Goal: Transaction & Acquisition: Purchase product/service

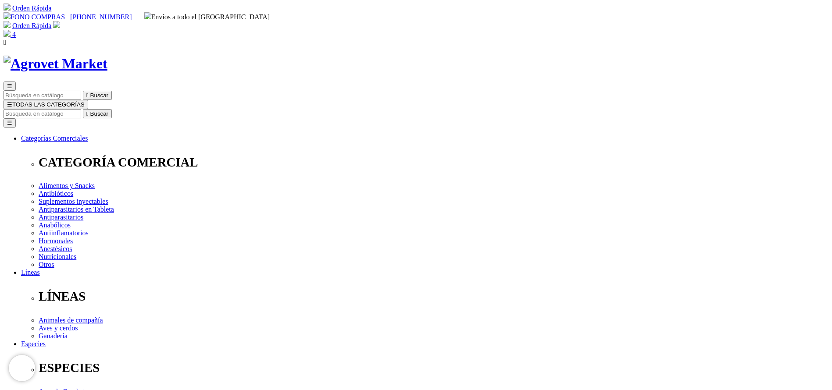
select select "50"
click at [12, 101] on span "☰" at bounding box center [9, 104] width 5 height 7
